Goal: Task Accomplishment & Management: Manage account settings

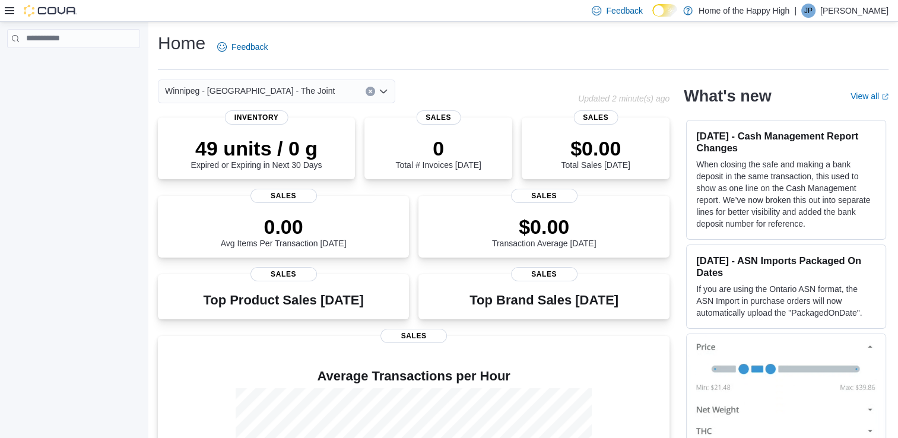
click at [855, 6] on p "[PERSON_NAME]" at bounding box center [854, 11] width 68 height 14
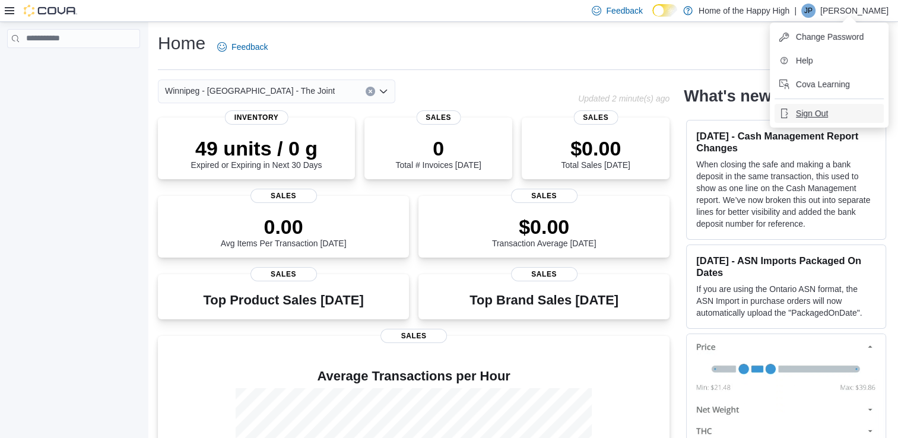
click at [797, 112] on span "Sign Out" at bounding box center [812, 113] width 32 height 12
